Goal: Information Seeking & Learning: Learn about a topic

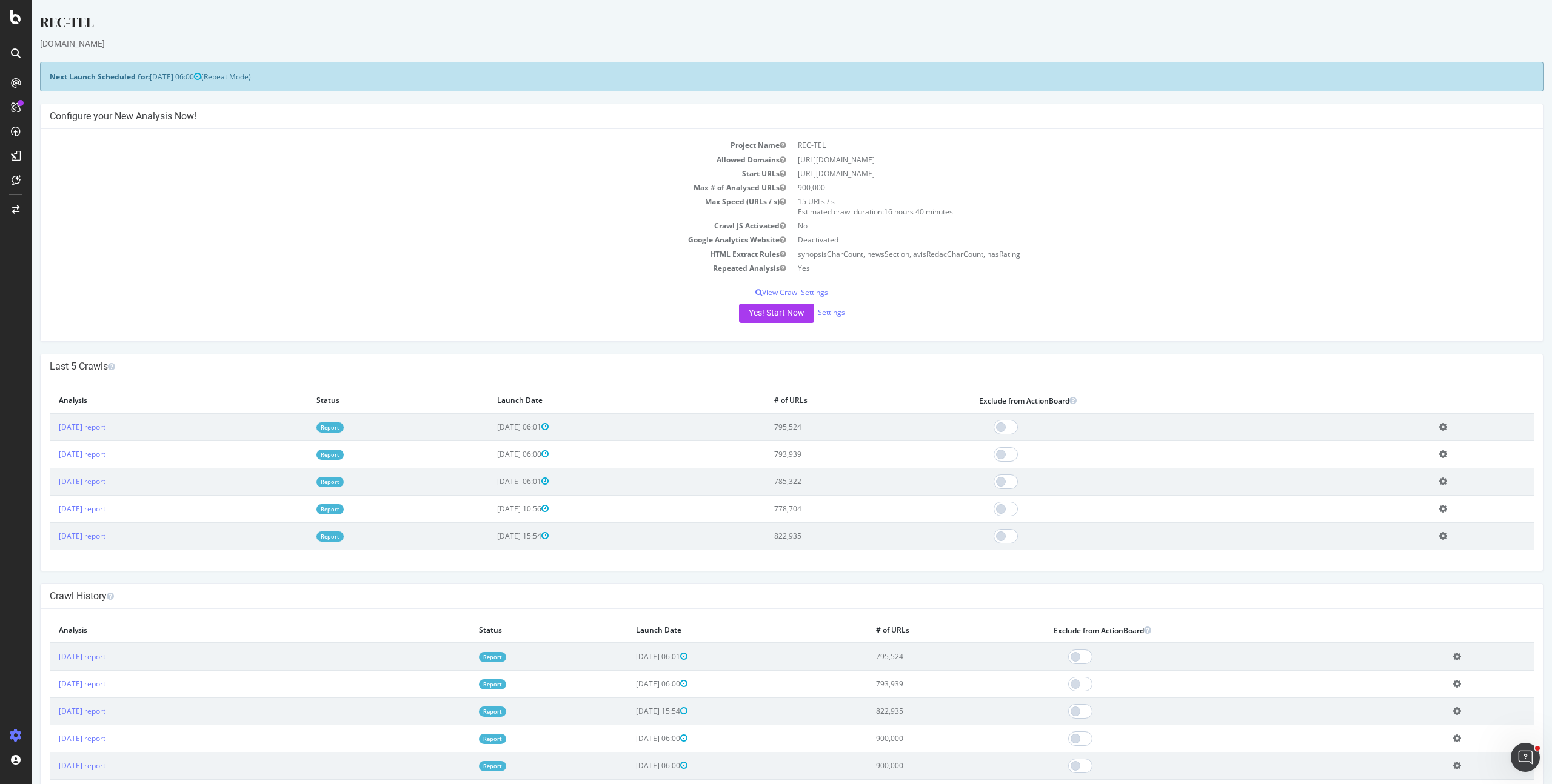
click at [344, 423] on link "Report" at bounding box center [330, 427] width 27 height 10
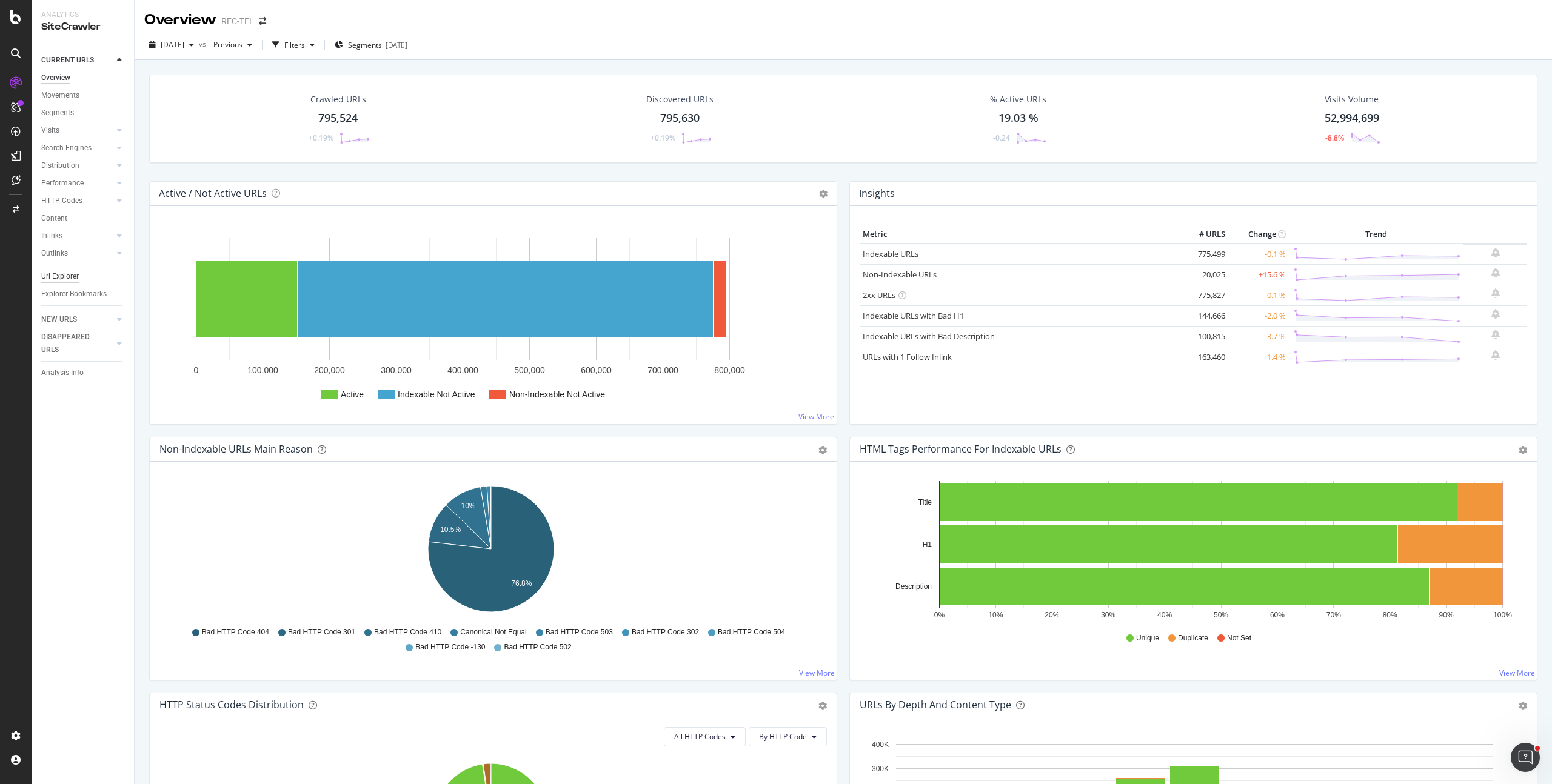
click at [60, 278] on div "Url Explorer" at bounding box center [60, 276] width 38 height 12
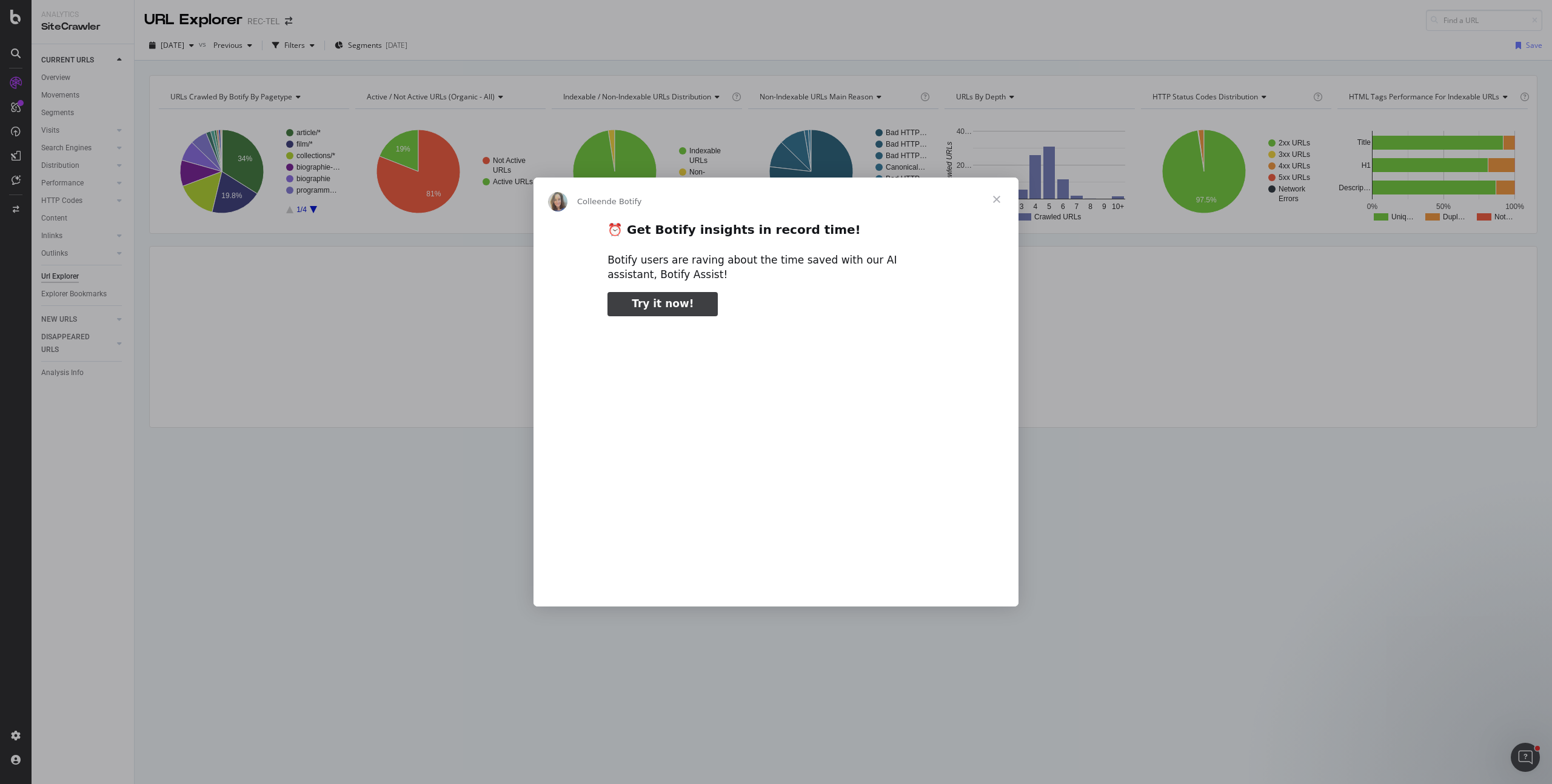
type input "159508"
click at [989, 195] on span "Fermer" at bounding box center [996, 199] width 44 height 44
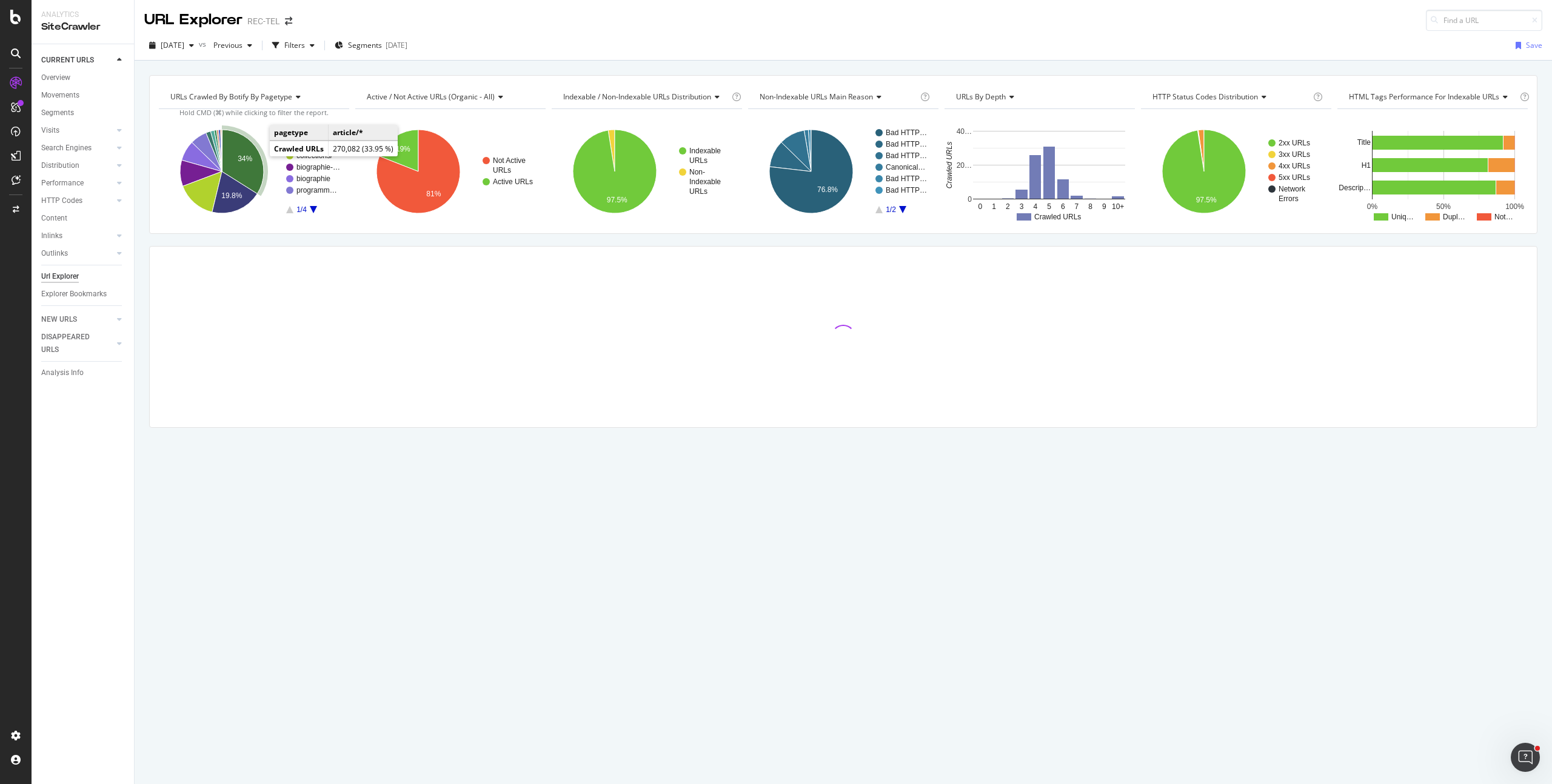
click at [251, 155] on text "34%" at bounding box center [245, 158] width 14 height 8
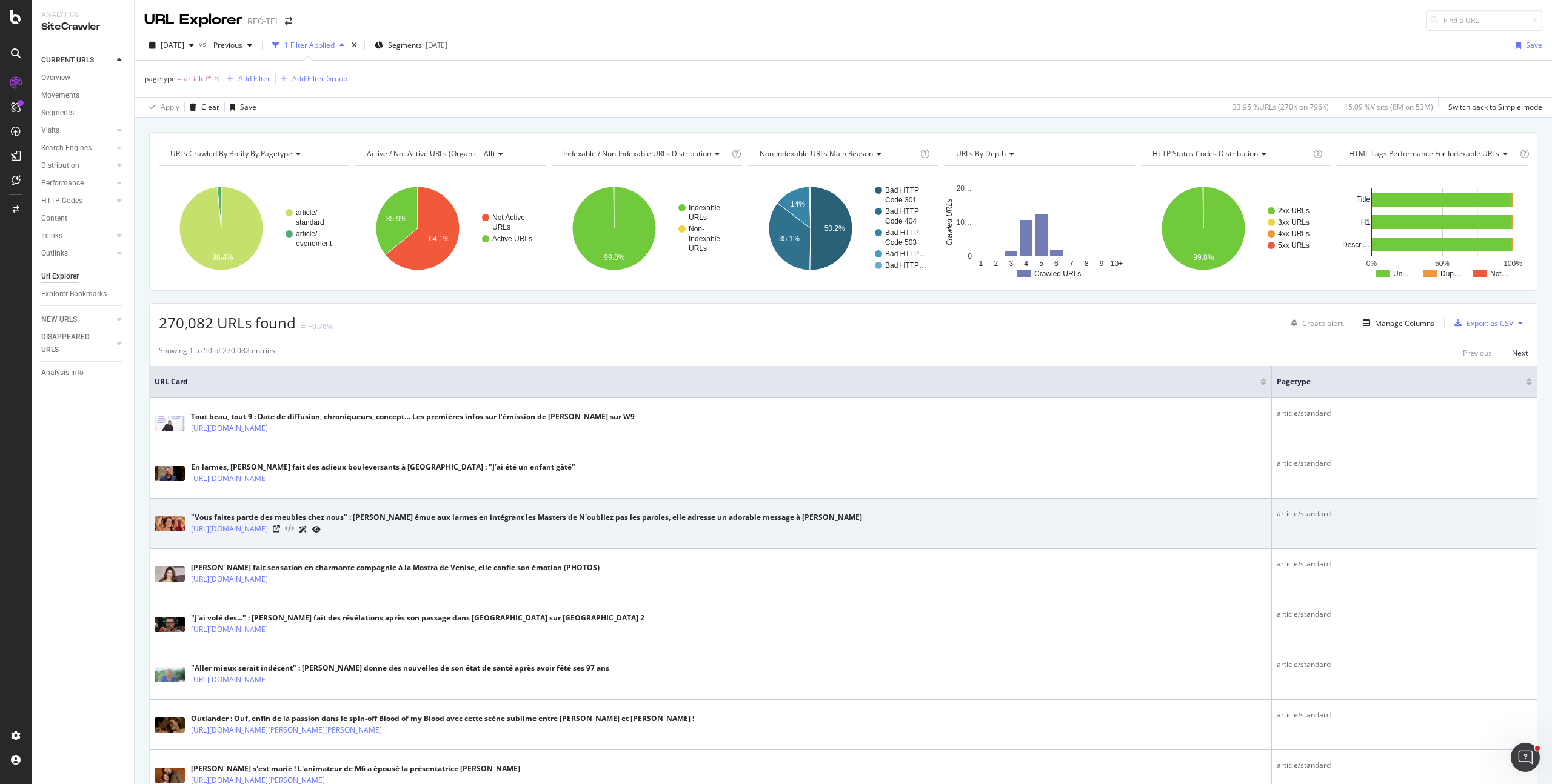
click at [294, 527] on icon at bounding box center [290, 529] width 9 height 8
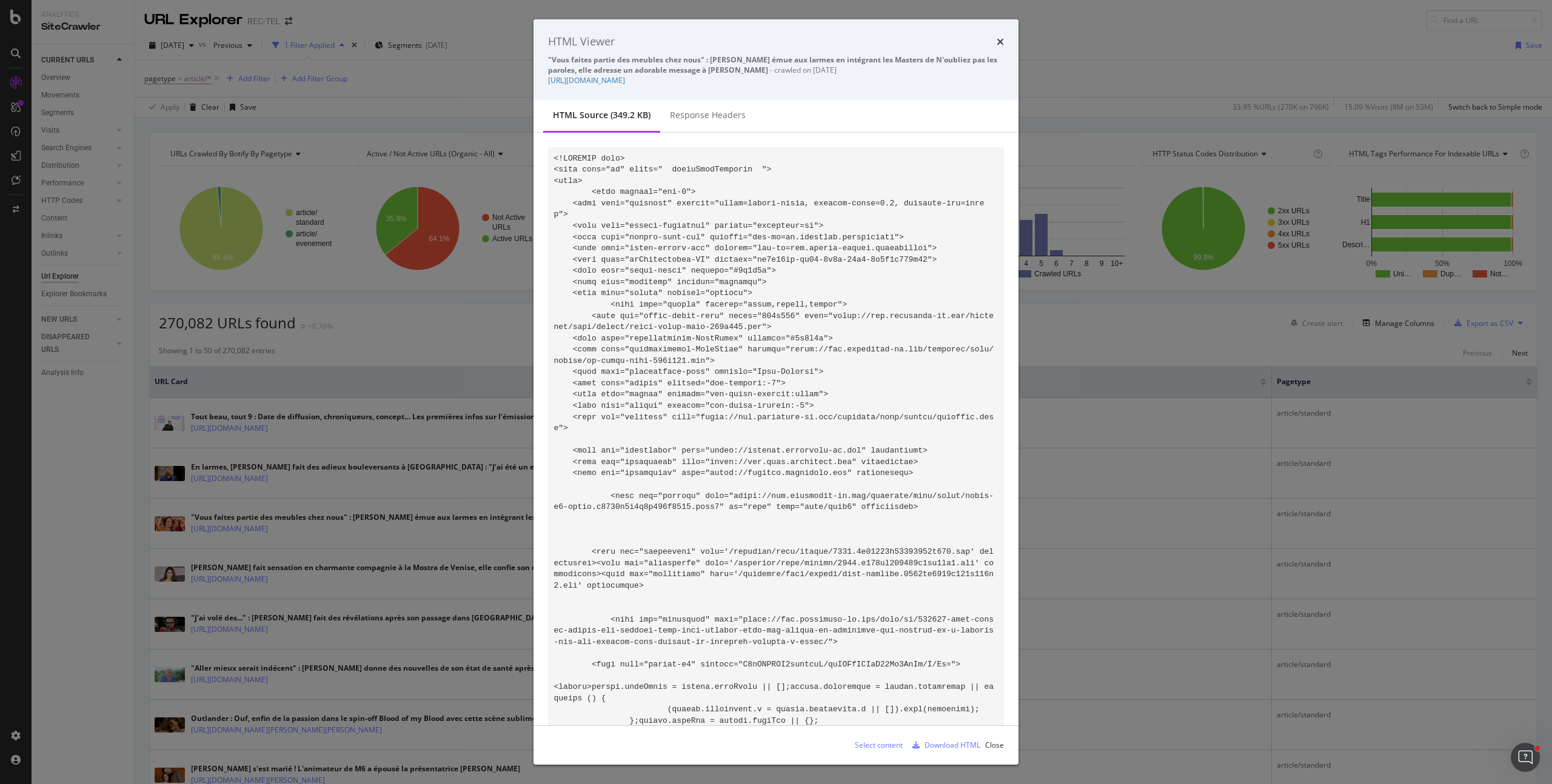
scroll to position [1286, 0]
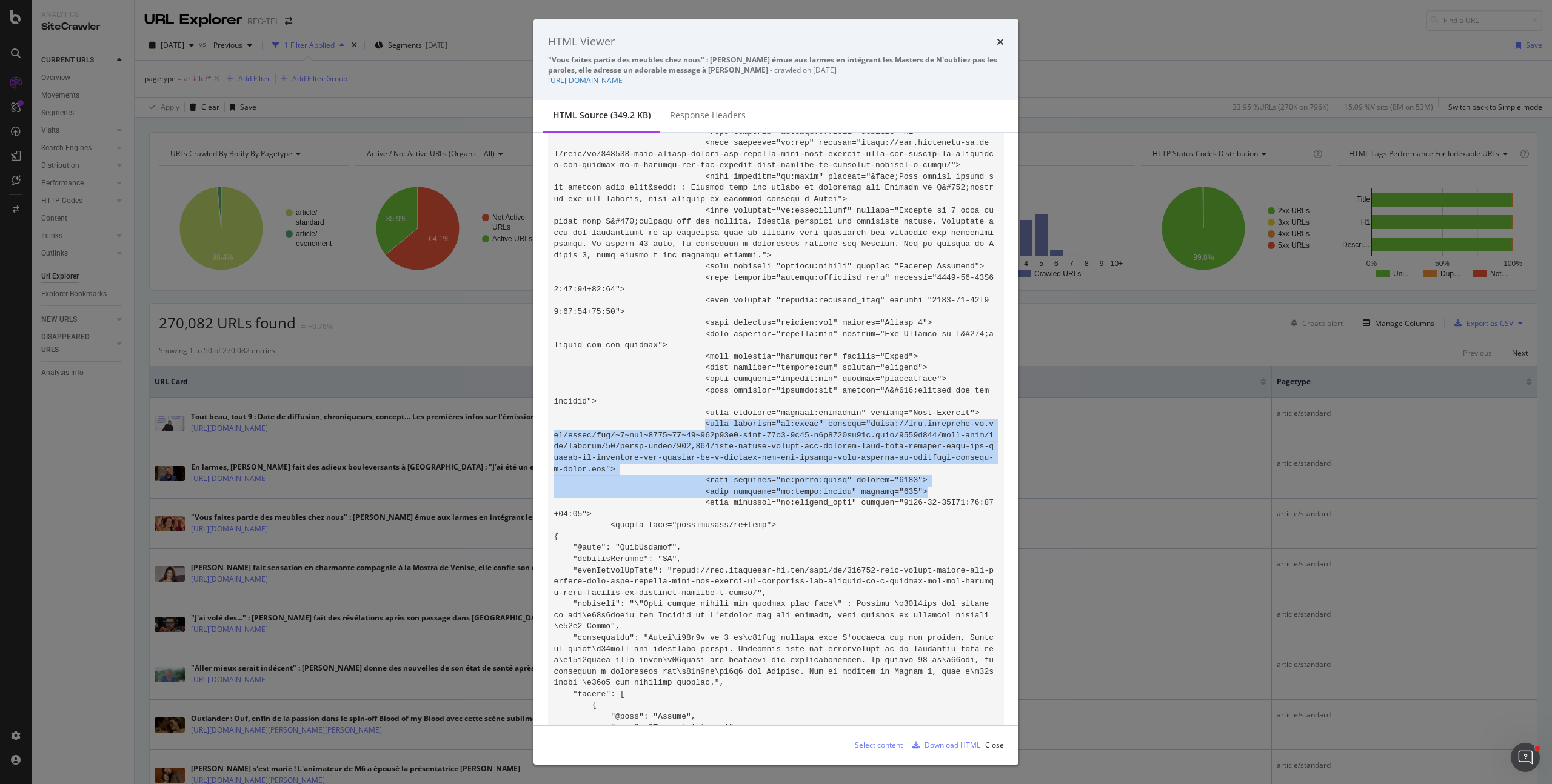
drag, startPoint x: 954, startPoint y: 500, endPoint x: 707, endPoint y: 436, distance: 255.2
copy code "<meta property="og:image" content="[URL][DOMAIN_NAME][PHONE_NUMBER]"> <meta pro…"
drag, startPoint x: 939, startPoint y: 498, endPoint x: 705, endPoint y: 435, distance: 242.3
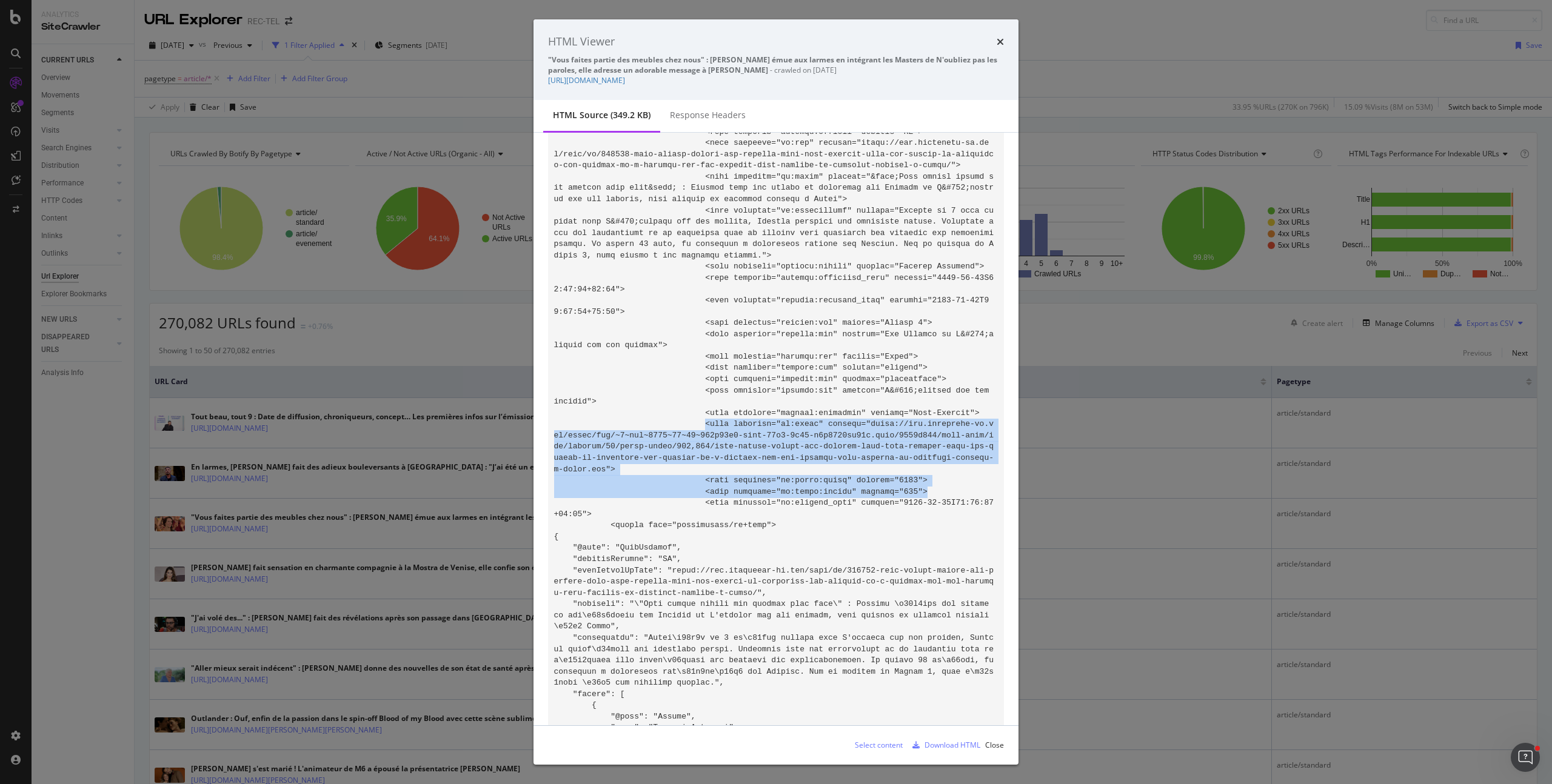
copy code "<meta property="og:image" content="[URL][DOMAIN_NAME][PHONE_NUMBER]"> <meta pro…"
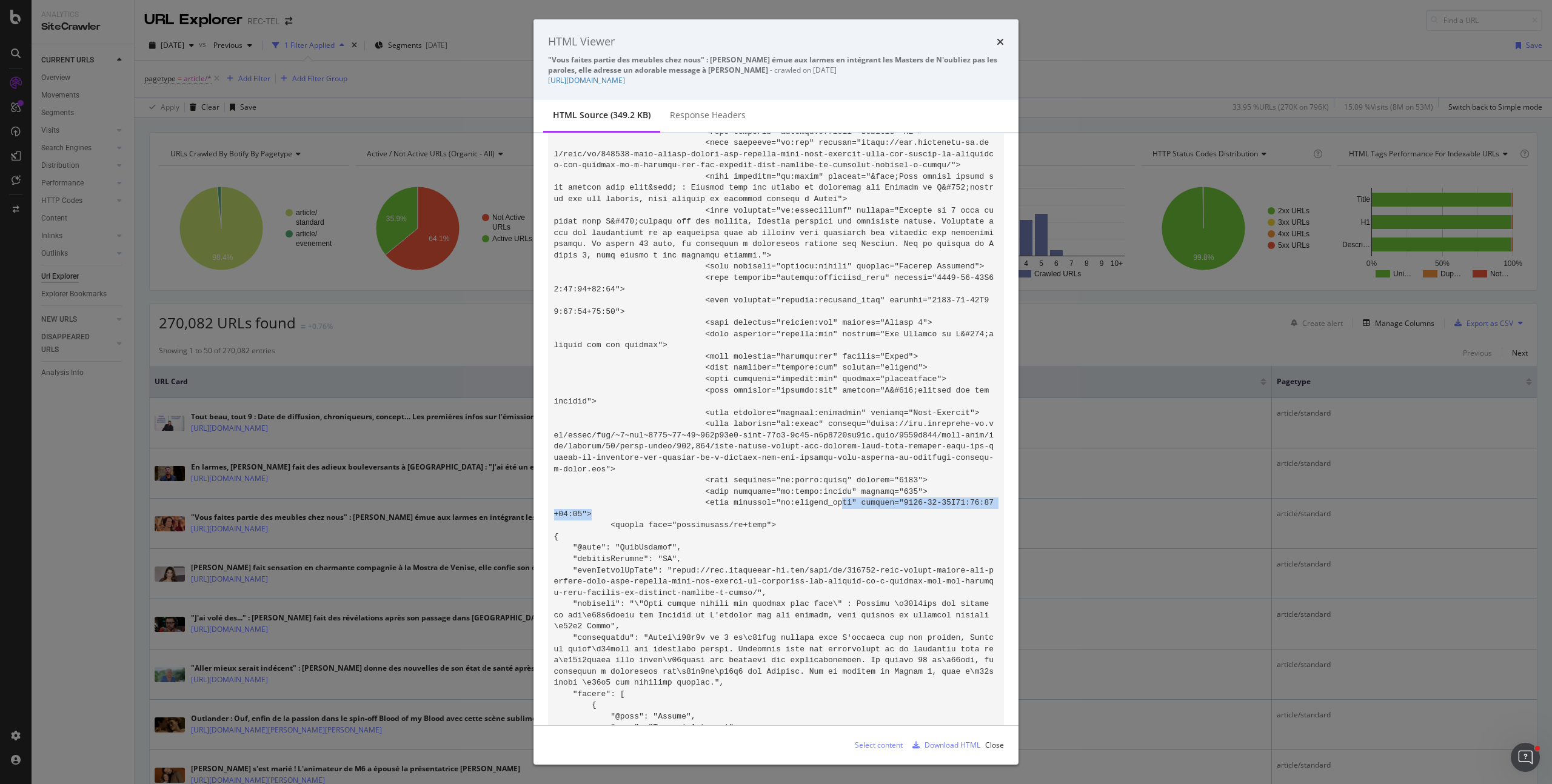
drag, startPoint x: 842, startPoint y: 514, endPoint x: 934, endPoint y: 524, distance: 92.5
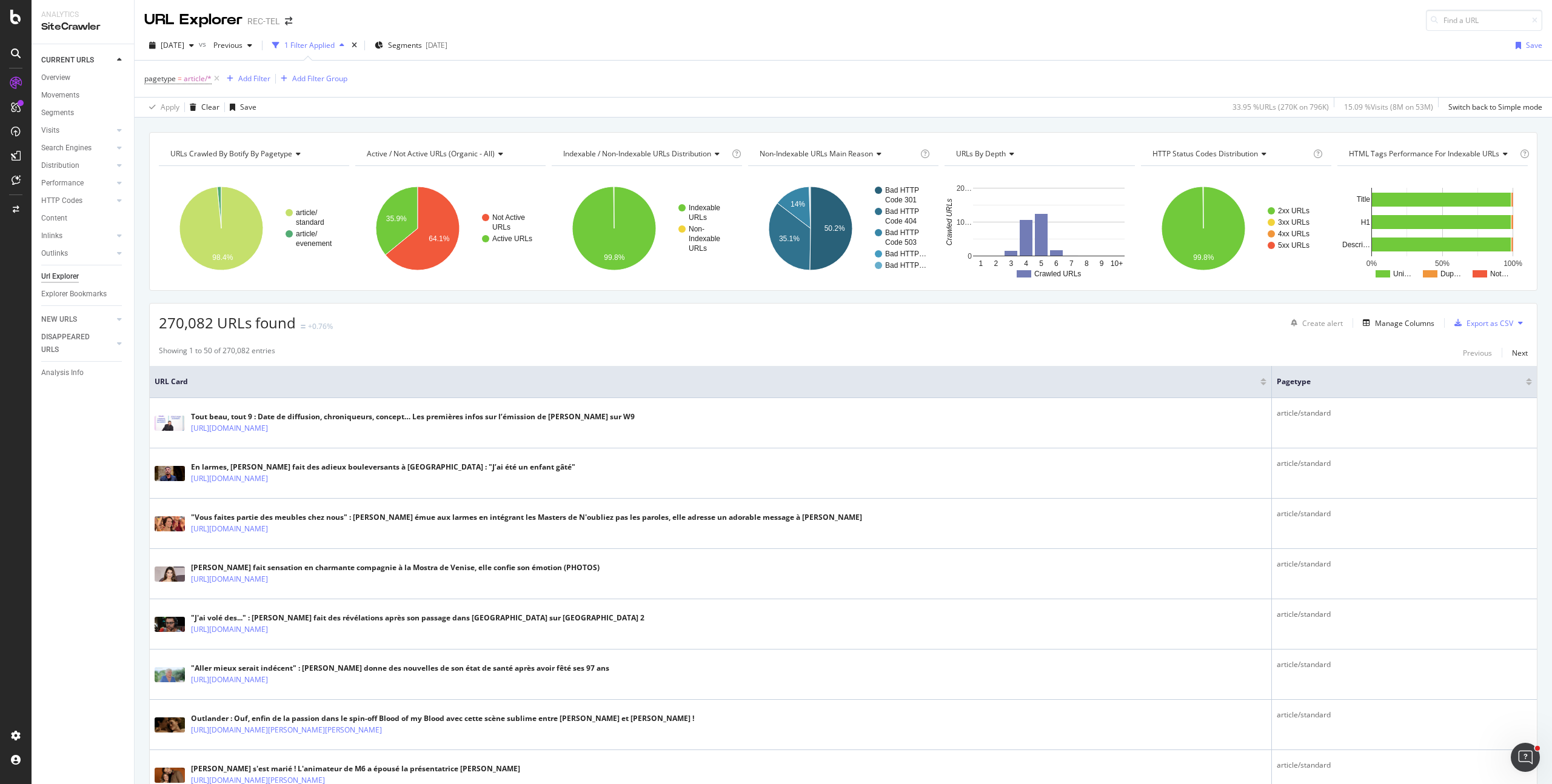
click at [607, 333] on div "270,082 URLs found +0.76% Create alert Manage Columns Export as CSV" at bounding box center [843, 318] width 1387 height 29
click at [588, 97] on div "Apply Clear Save 33.95 % URLs ( 270K on 796K ) 15.09 % Visits ( 8M on 53M ) Swi…" at bounding box center [843, 106] width 1417 height 20
